Goal: Information Seeking & Learning: Find specific page/section

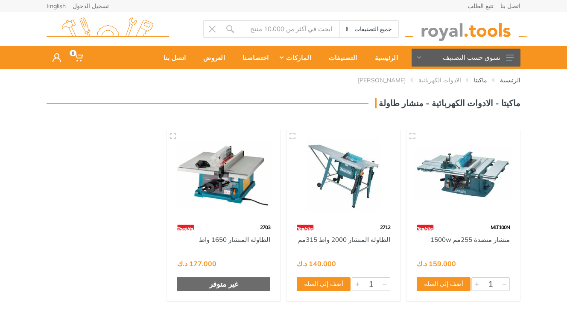
click at [508, 56] on icon at bounding box center [510, 58] width 8 height 6
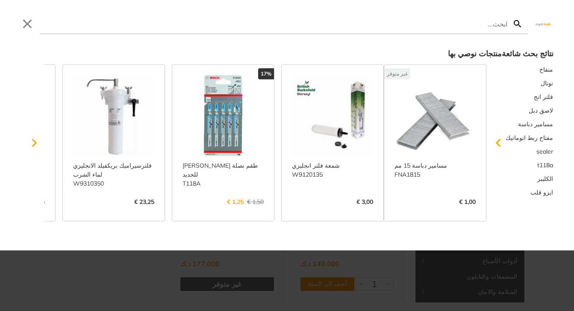
click at [238, 25] on input "Search" at bounding box center [273, 24] width 468 height 20
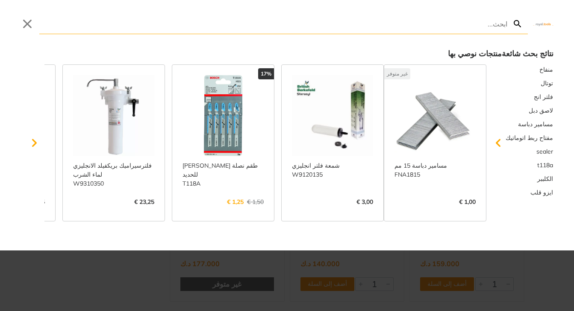
click at [180, 26] on input "Search" at bounding box center [273, 24] width 468 height 20
click at [180, 32] on input "Search" at bounding box center [273, 24] width 468 height 20
type input "من"
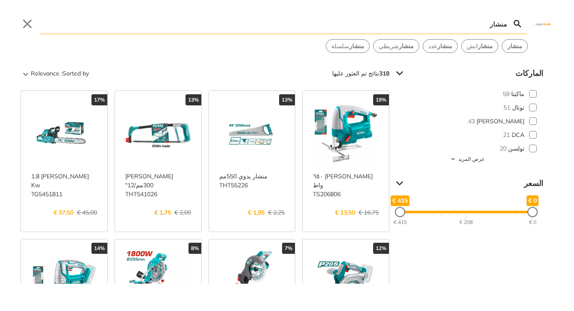
type input "منشار"
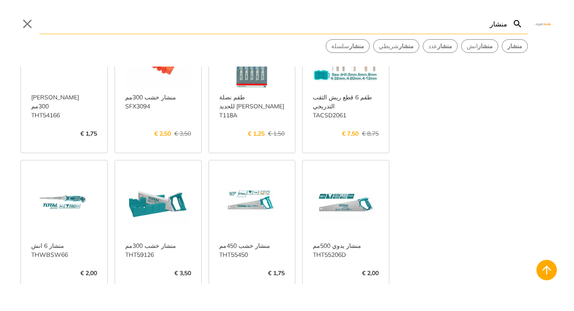
scroll to position [66, 0]
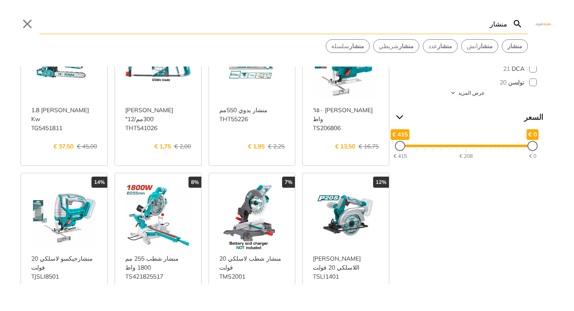
click at [79, 304] on link "عرض المزيد ->" at bounding box center [64, 304] width 66 height 0
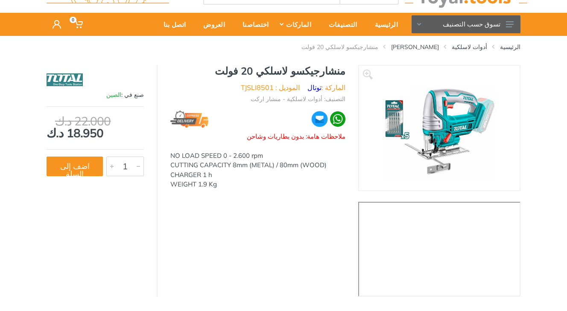
scroll to position [32, 0]
